Goal: Information Seeking & Learning: Learn about a topic

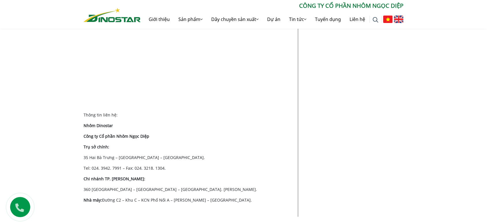
scroll to position [1316, 0]
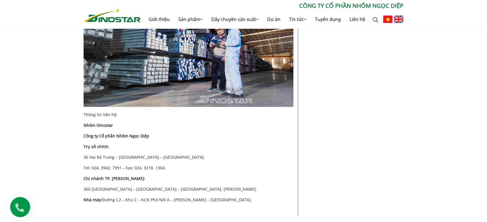
drag, startPoint x: 194, startPoint y: 133, endPoint x: 188, endPoint y: 135, distance: 5.9
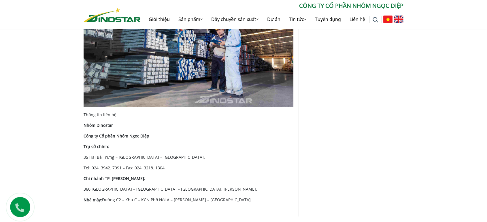
drag, startPoint x: 164, startPoint y: 163, endPoint x: 162, endPoint y: 173, distance: 11.1
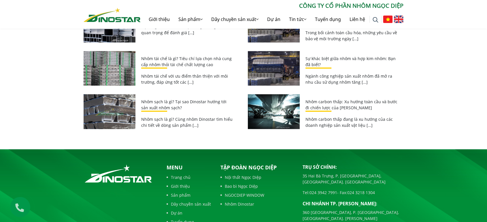
scroll to position [1572, 0]
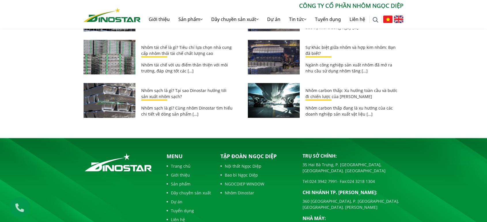
drag, startPoint x: 220, startPoint y: 111, endPoint x: 211, endPoint y: 107, distance: 9.9
drag, startPoint x: 123, startPoint y: 78, endPoint x: 145, endPoint y: 80, distance: 21.7
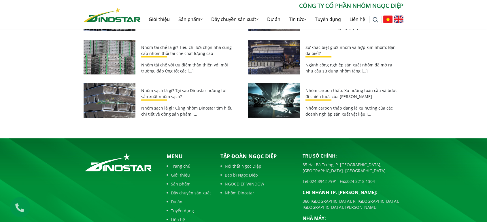
drag, startPoint x: 201, startPoint y: 79, endPoint x: 221, endPoint y: 82, distance: 20.4
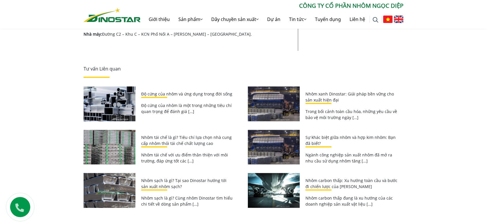
scroll to position [1380, 0]
